Goal: Task Accomplishment & Management: Manage account settings

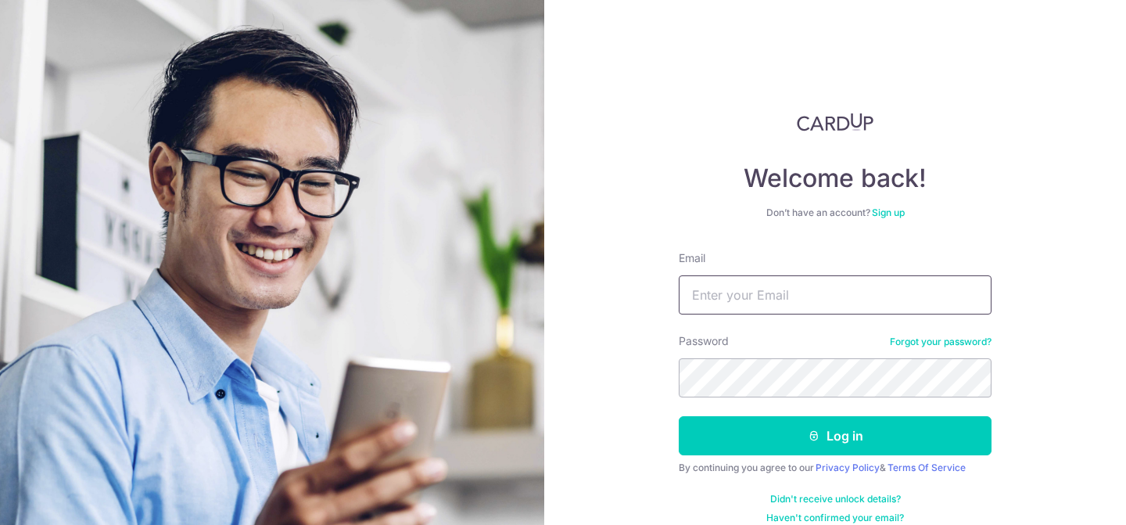
click at [781, 287] on input "Email" at bounding box center [835, 294] width 313 height 39
type input "[EMAIL_ADDRESS][DOMAIN_NAME]"
click at [679, 416] on button "Log in" at bounding box center [835, 435] width 313 height 39
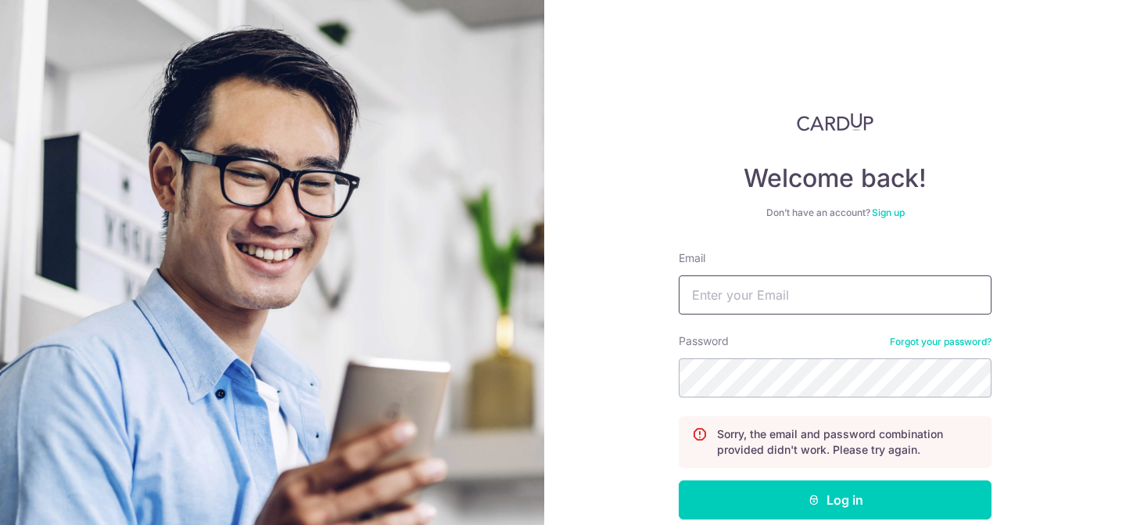
click at [781, 289] on input "Email" at bounding box center [835, 294] width 313 height 39
type input "[EMAIL_ADDRESS][DOMAIN_NAME]"
click at [679, 480] on button "Log in" at bounding box center [835, 499] width 313 height 39
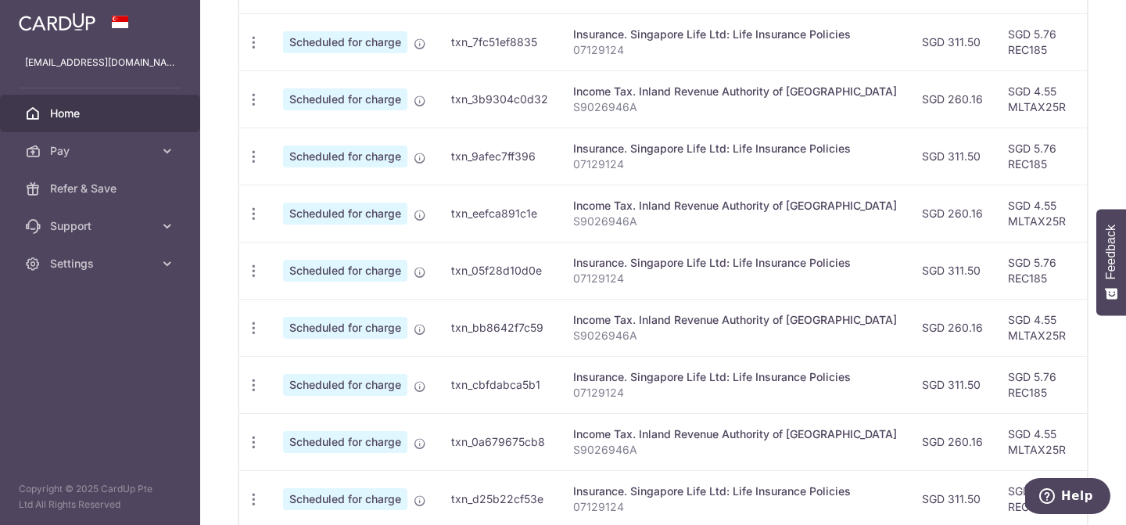
scroll to position [684, 0]
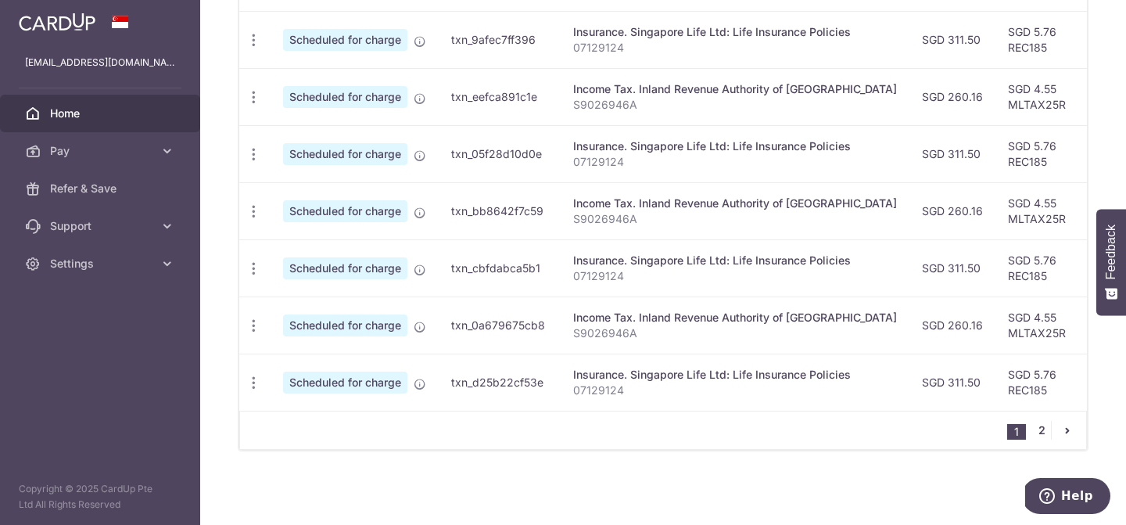
click at [1043, 428] on link "2" at bounding box center [1041, 430] width 19 height 19
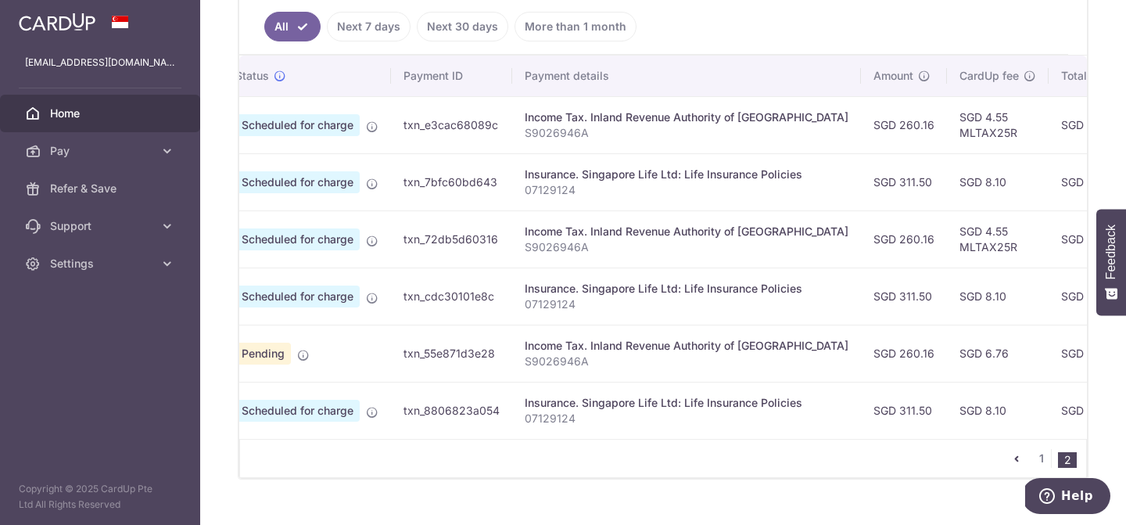
scroll to position [0, 0]
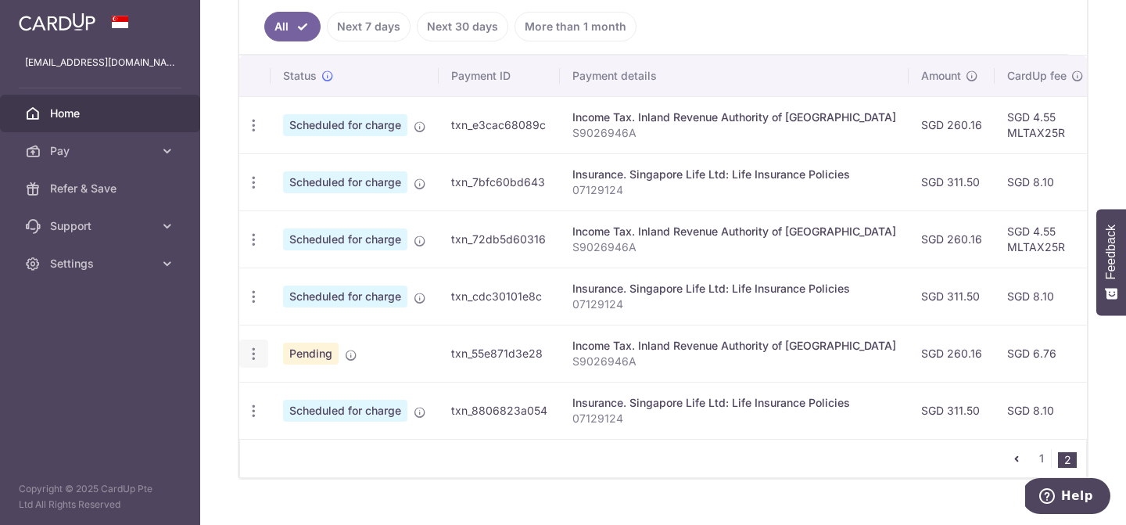
click at [257, 134] on icon "button" at bounding box center [254, 125] width 16 height 16
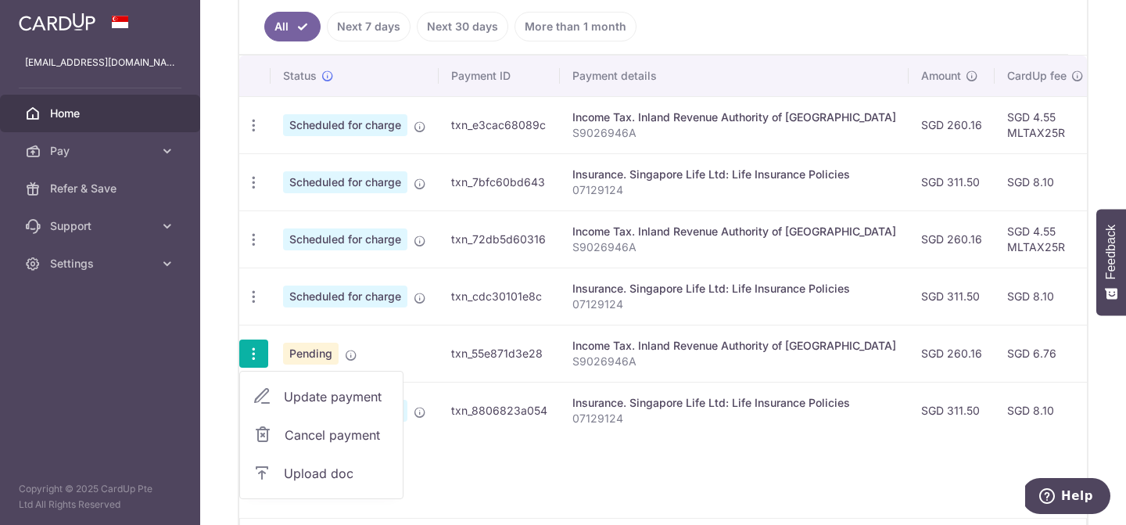
click at [312, 430] on span "Cancel payment" at bounding box center [337, 434] width 105 height 19
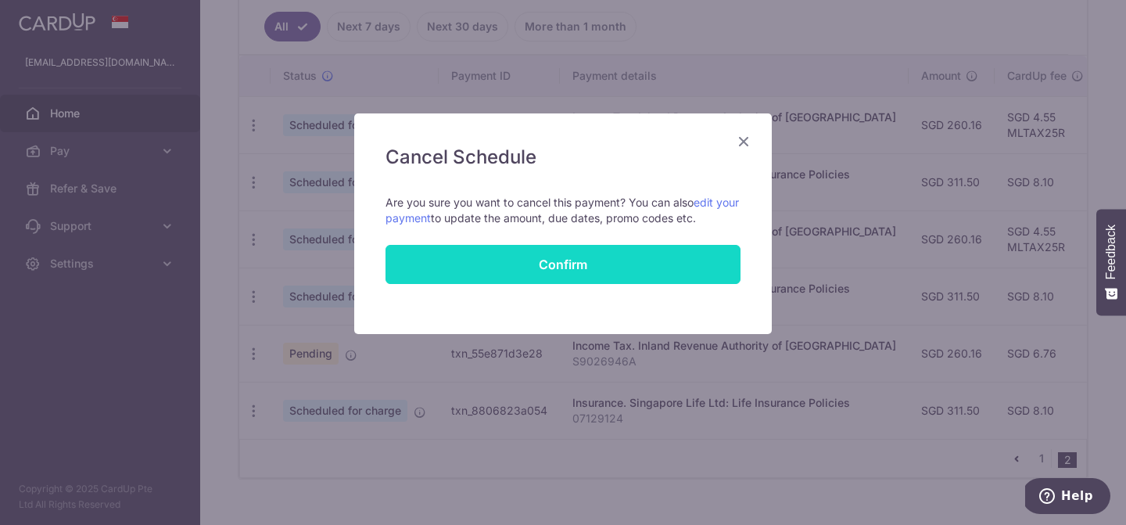
click at [614, 261] on button "Confirm" at bounding box center [563, 264] width 355 height 39
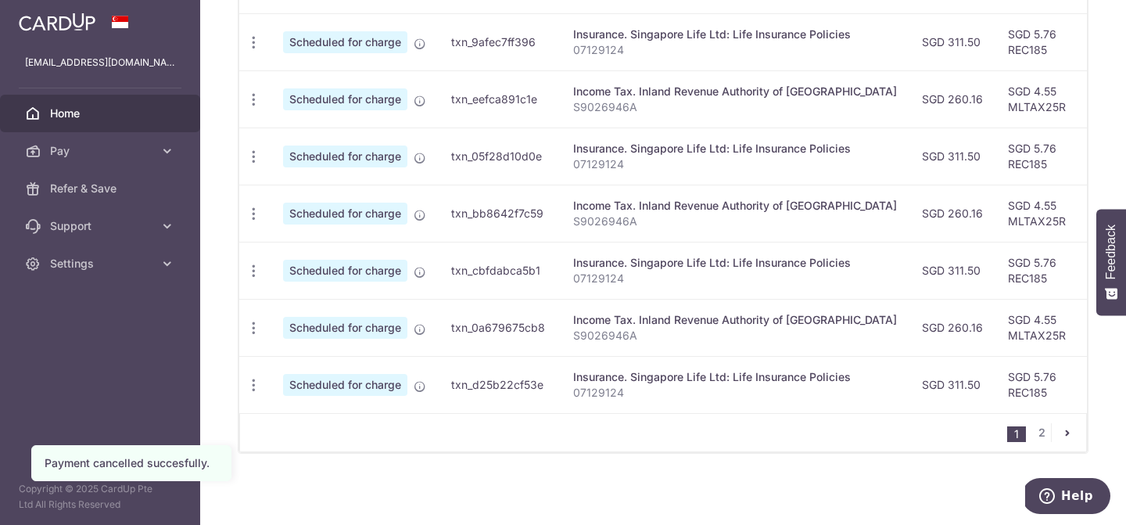
scroll to position [684, 0]
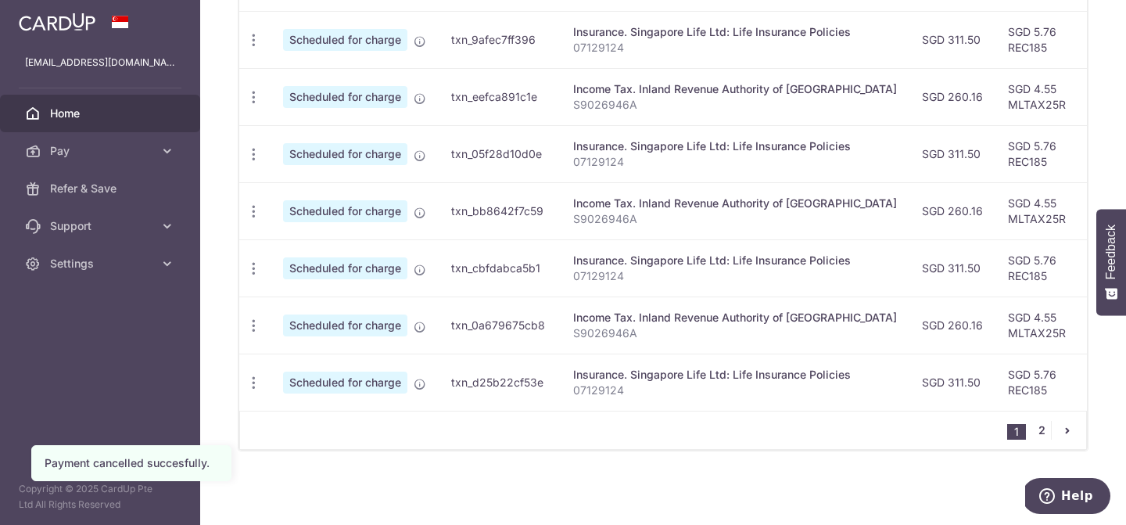
click at [1046, 436] on link "2" at bounding box center [1041, 430] width 19 height 19
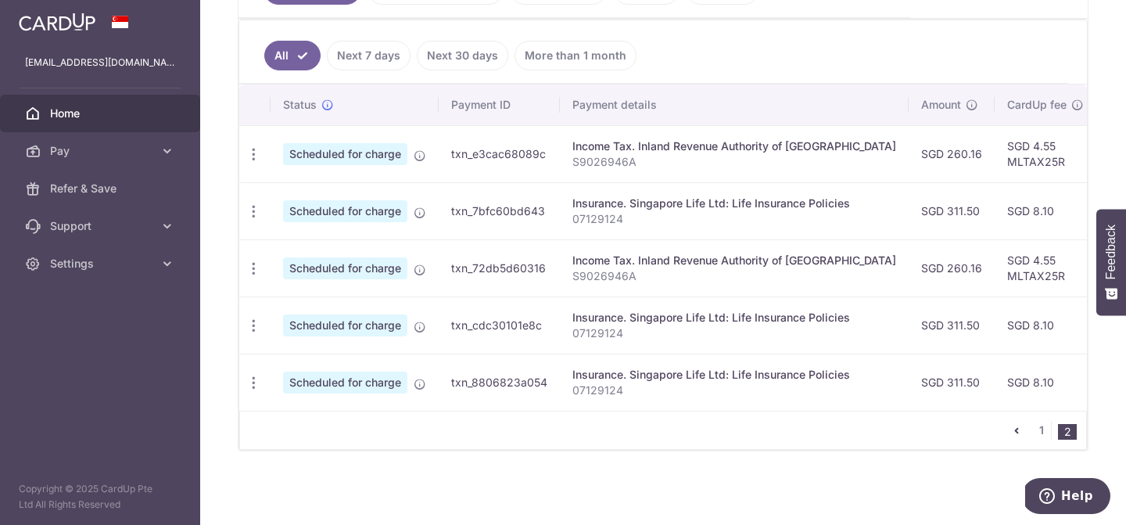
scroll to position [0, 0]
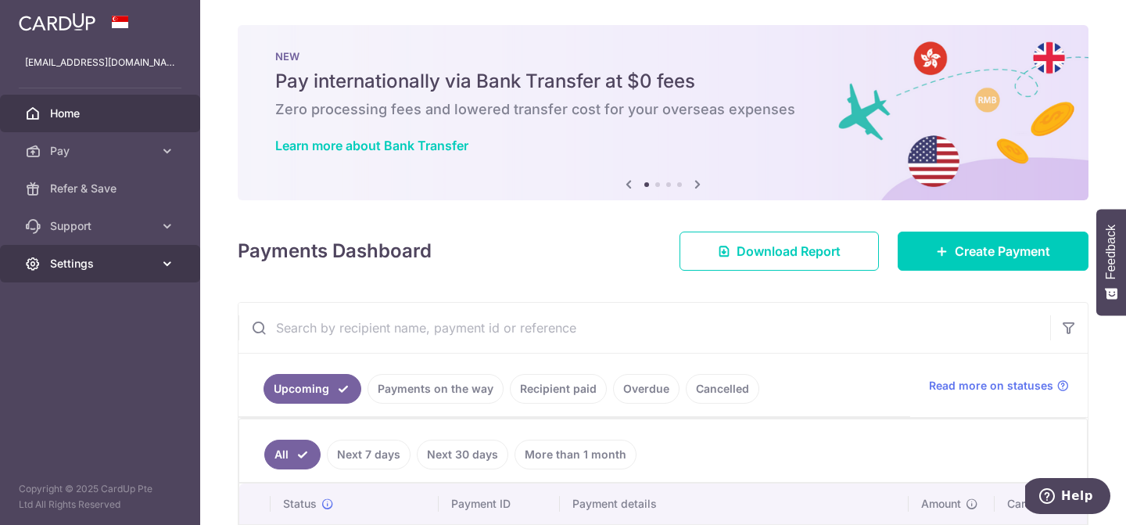
click at [80, 271] on link "Settings" at bounding box center [100, 264] width 200 height 38
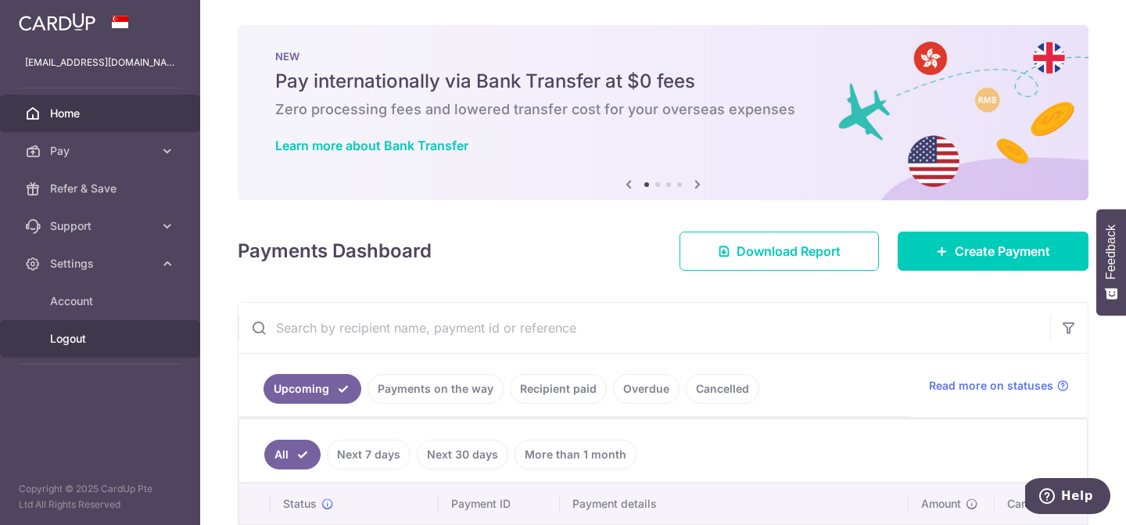
click at [80, 329] on link "Logout" at bounding box center [100, 339] width 200 height 38
